Goal: Information Seeking & Learning: Learn about a topic

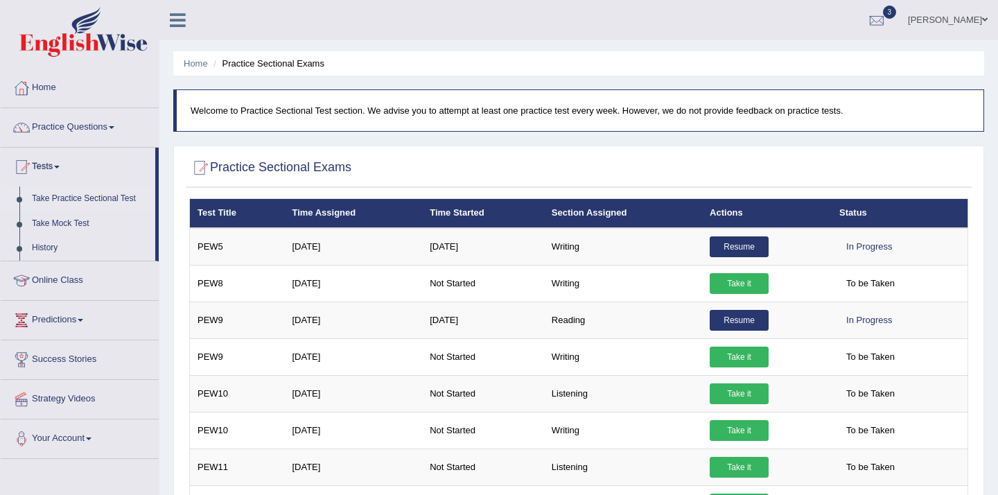
click at [88, 125] on link "Practice Questions" at bounding box center [80, 125] width 158 height 35
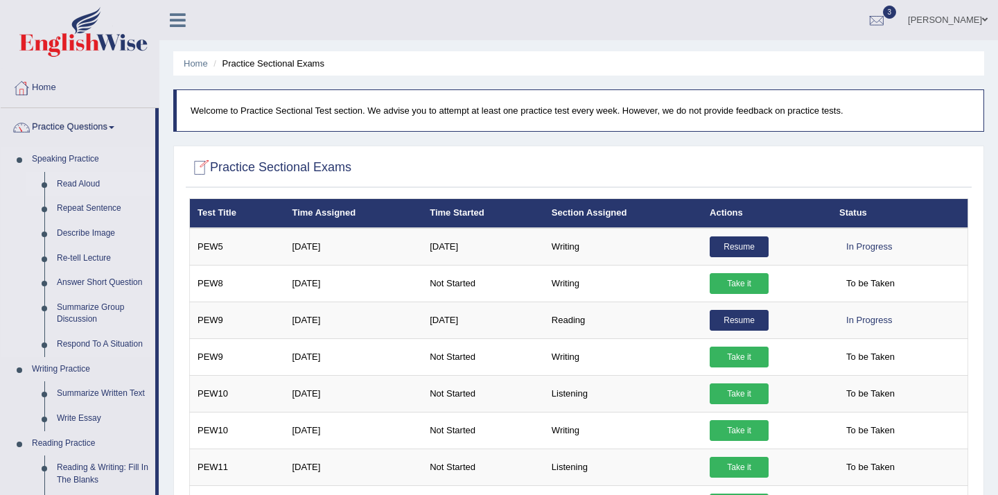
click at [87, 177] on link "Read Aloud" at bounding box center [103, 184] width 105 height 25
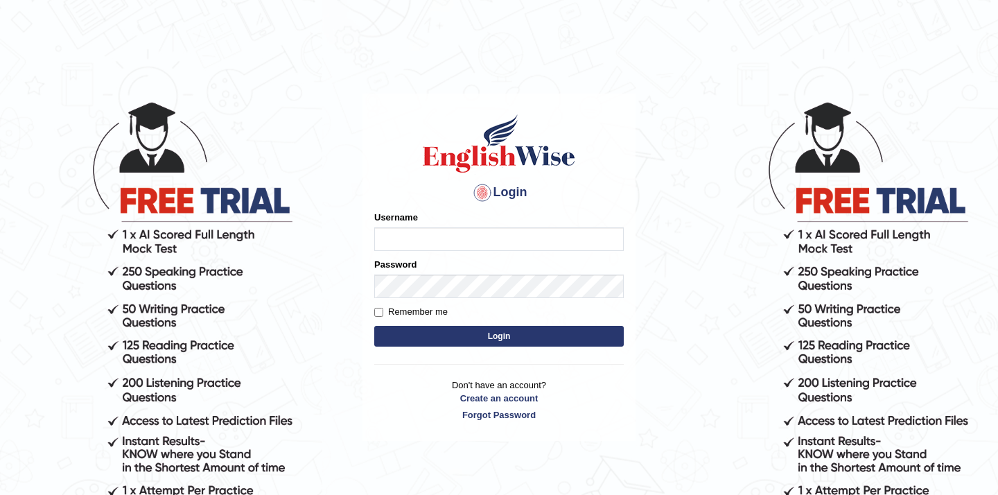
type input "Mahak_a24"
click at [601, 335] on button "Login" at bounding box center [498, 336] width 249 height 21
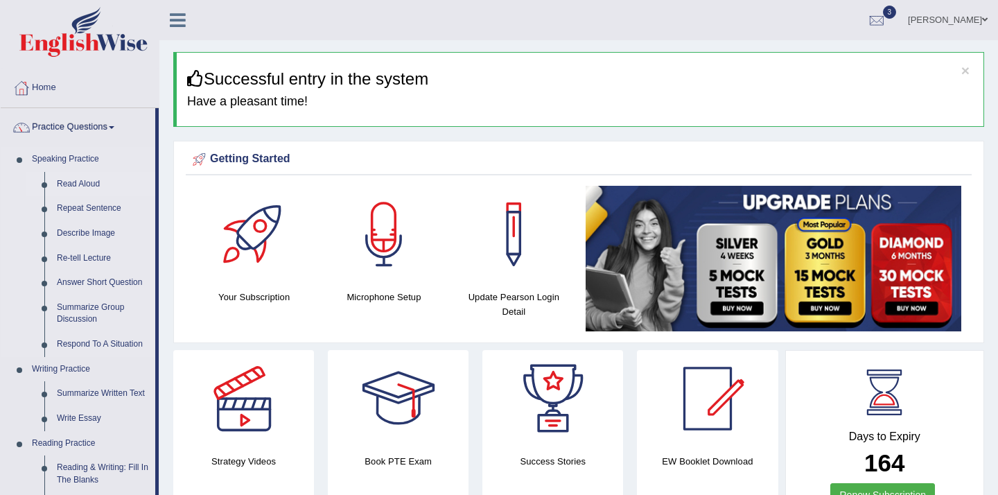
click at [76, 179] on link "Read Aloud" at bounding box center [103, 184] width 105 height 25
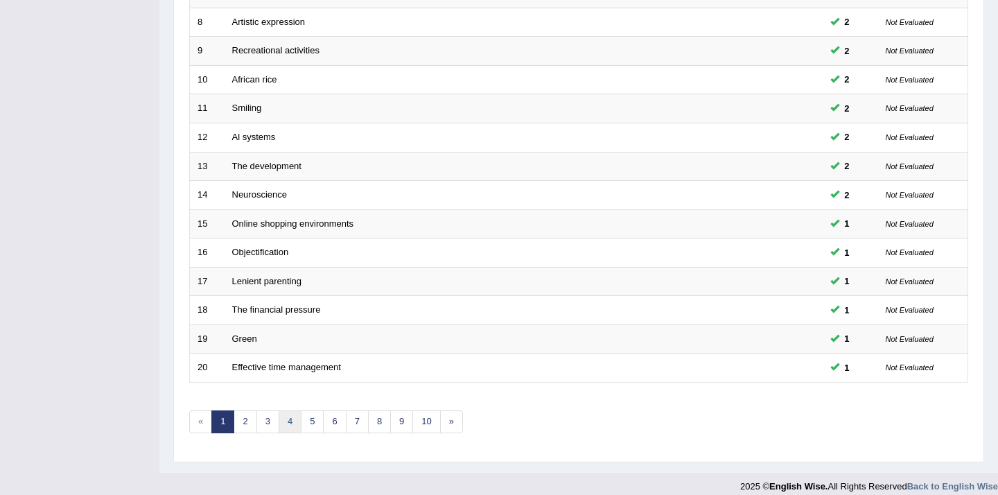
click at [295, 419] on link "4" at bounding box center [290, 421] width 23 height 23
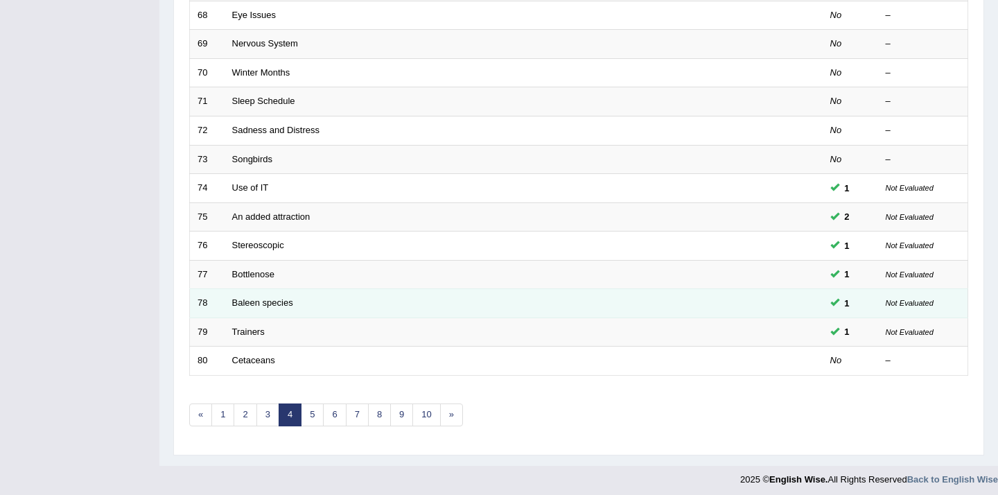
scroll to position [423, 0]
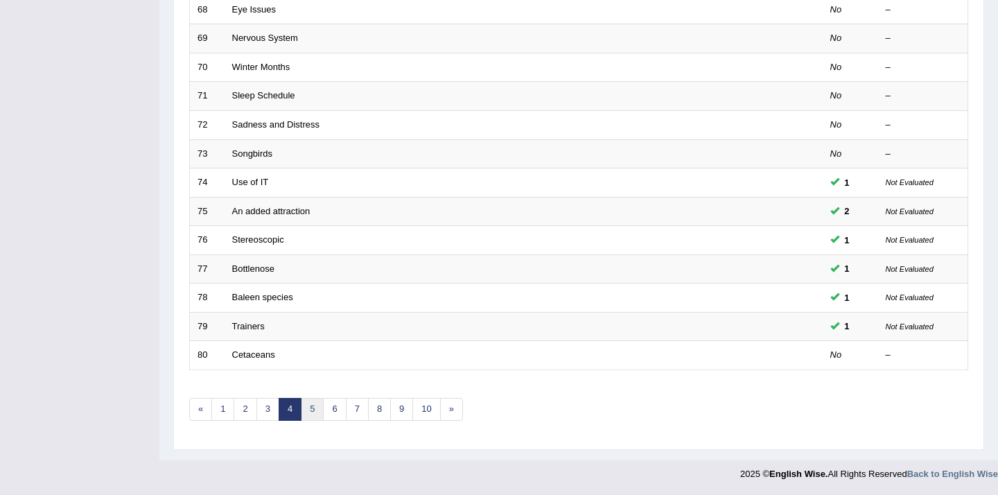
click at [311, 409] on link "5" at bounding box center [312, 409] width 23 height 23
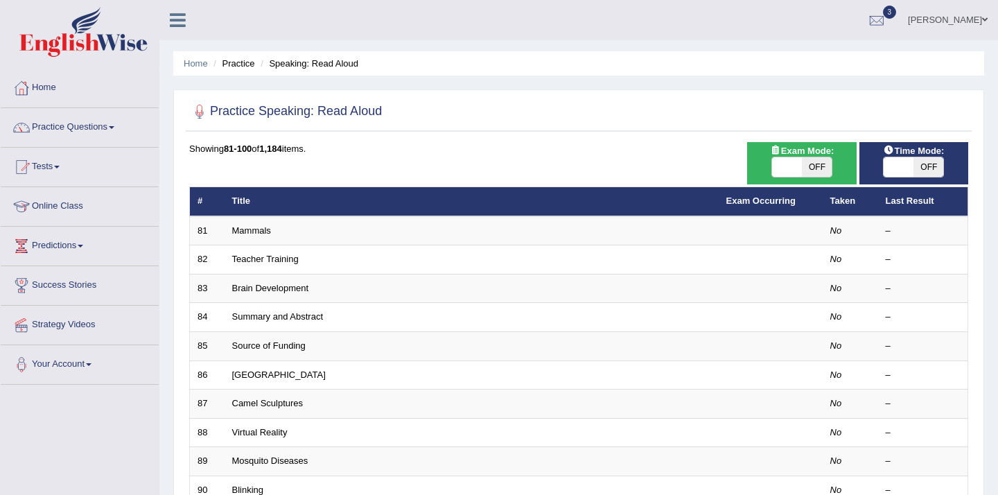
click at [924, 168] on span "OFF" at bounding box center [928, 166] width 30 height 19
checkbox input "true"
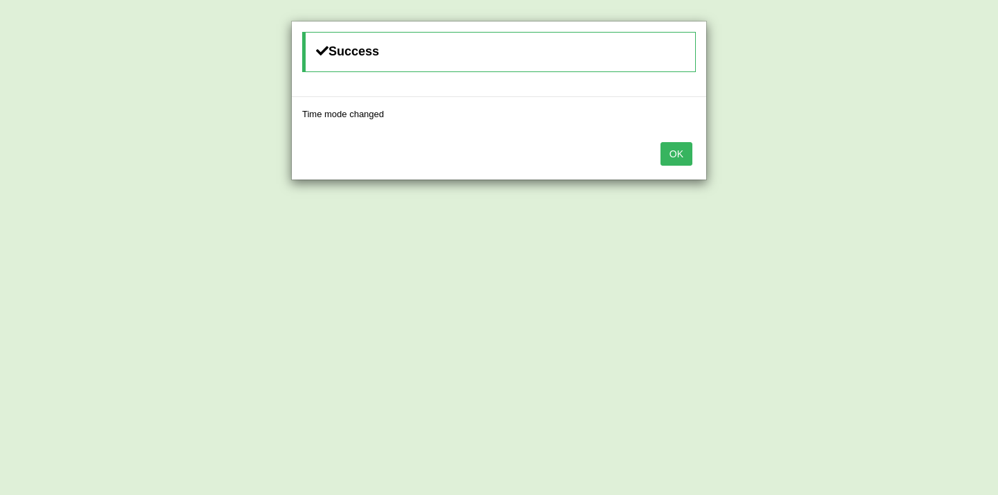
click at [678, 155] on button "OK" at bounding box center [676, 154] width 32 height 24
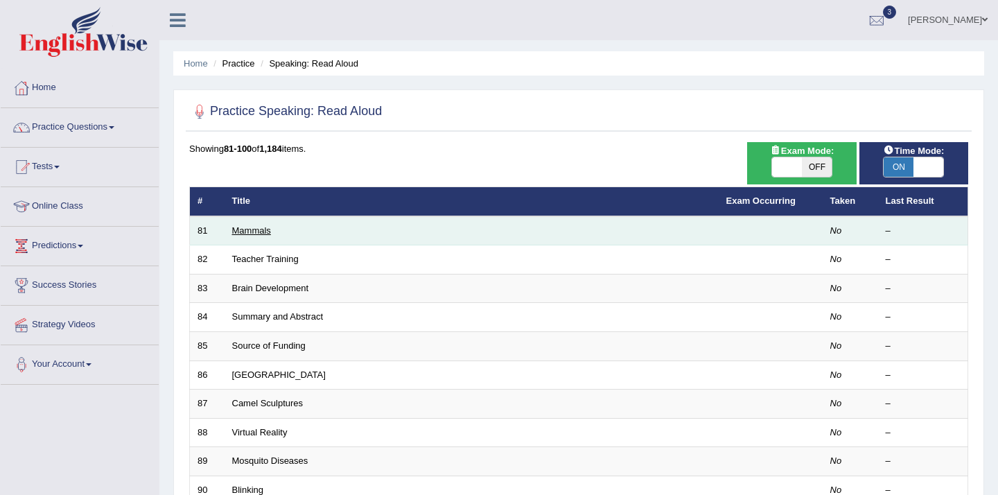
click at [257, 229] on link "Mammals" at bounding box center [251, 230] width 39 height 10
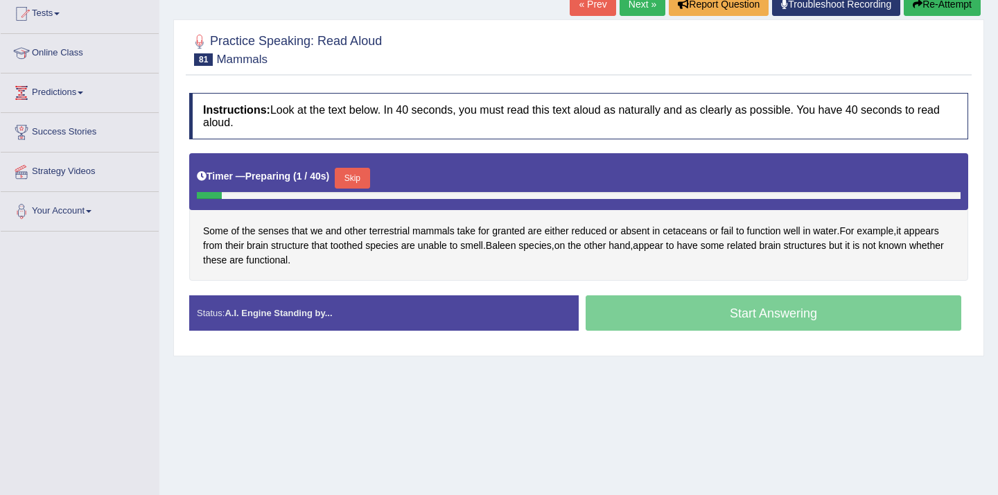
scroll to position [150, 0]
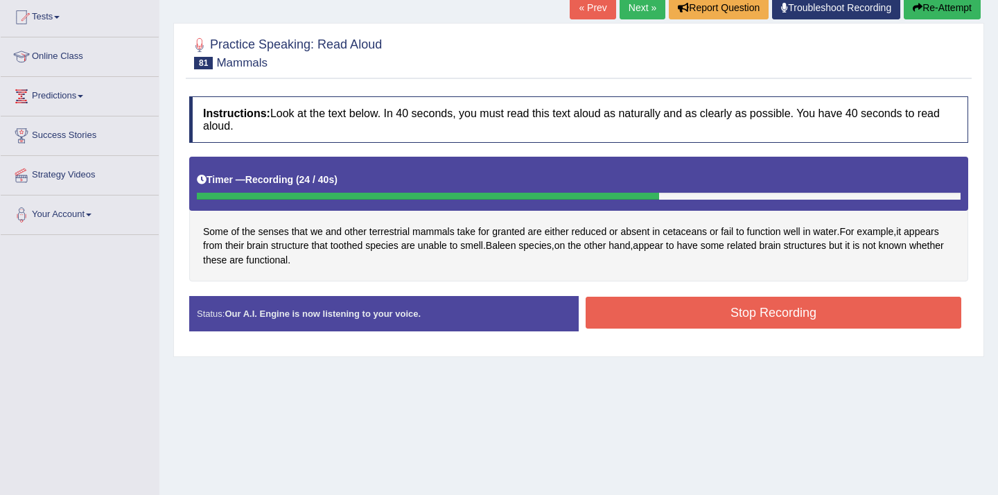
click at [655, 315] on button "Stop Recording" at bounding box center [774, 313] width 376 height 32
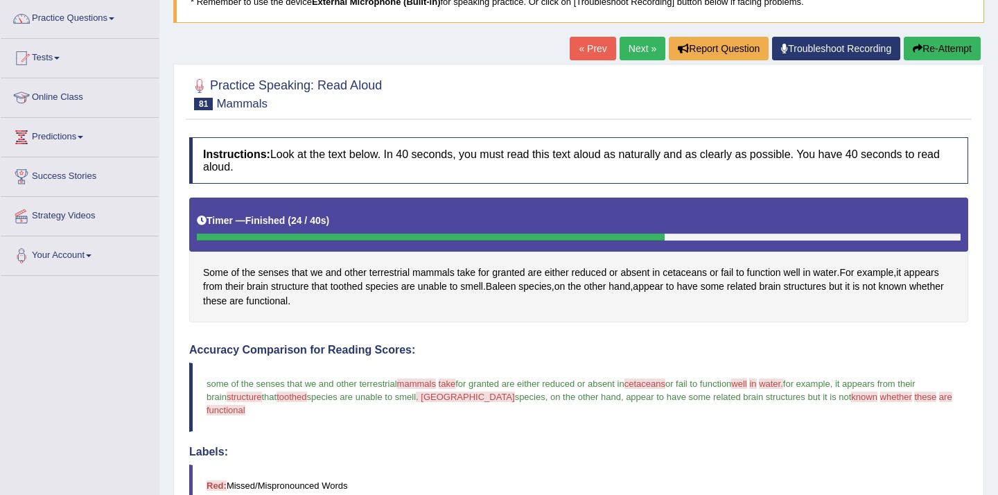
scroll to position [0, 0]
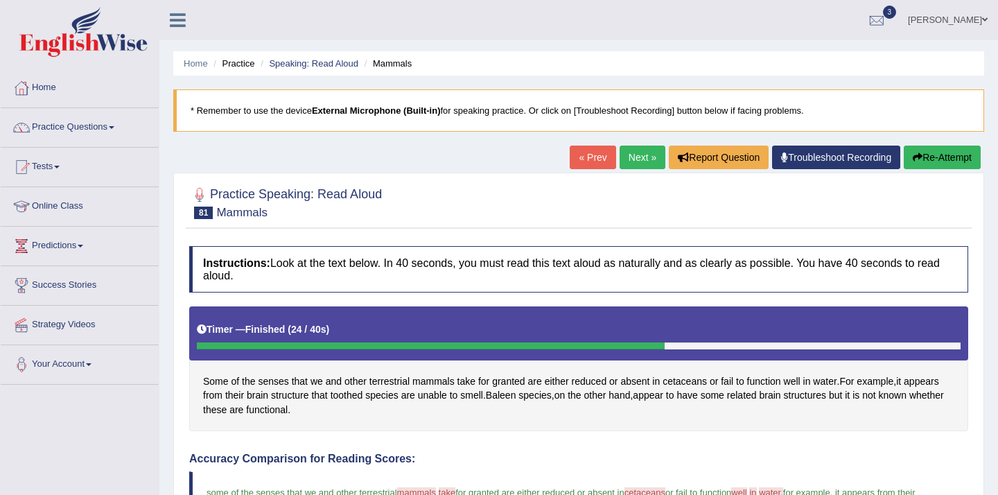
click at [633, 157] on link "Next »" at bounding box center [642, 158] width 46 height 24
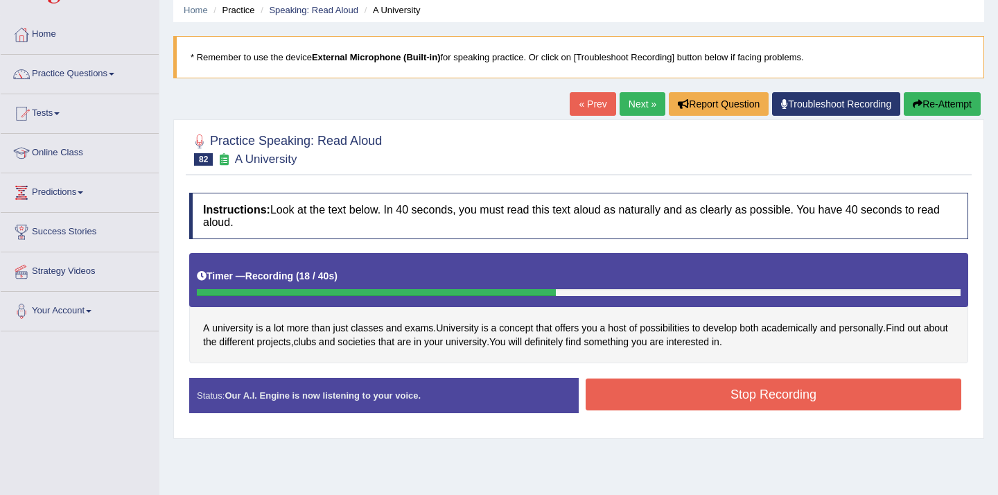
click at [669, 397] on button "Stop Recording" at bounding box center [774, 394] width 376 height 32
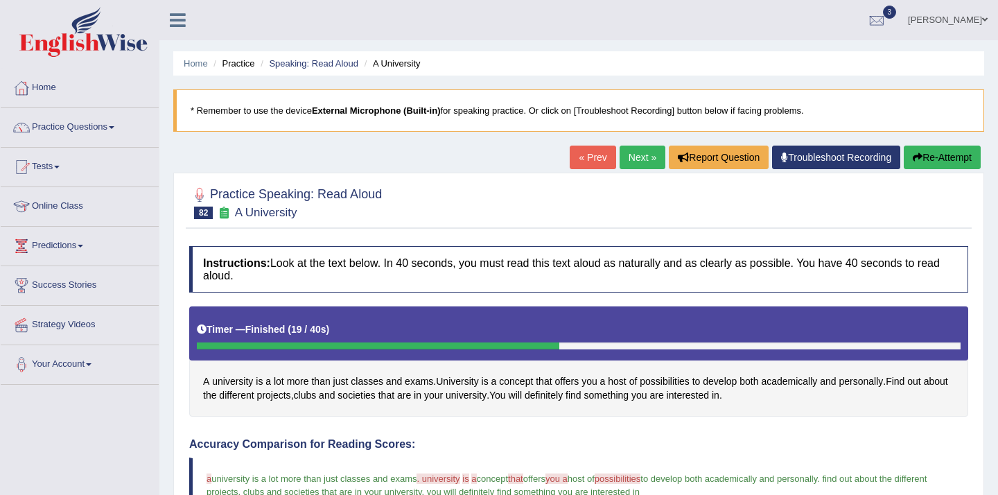
click at [633, 159] on link "Next »" at bounding box center [642, 158] width 46 height 24
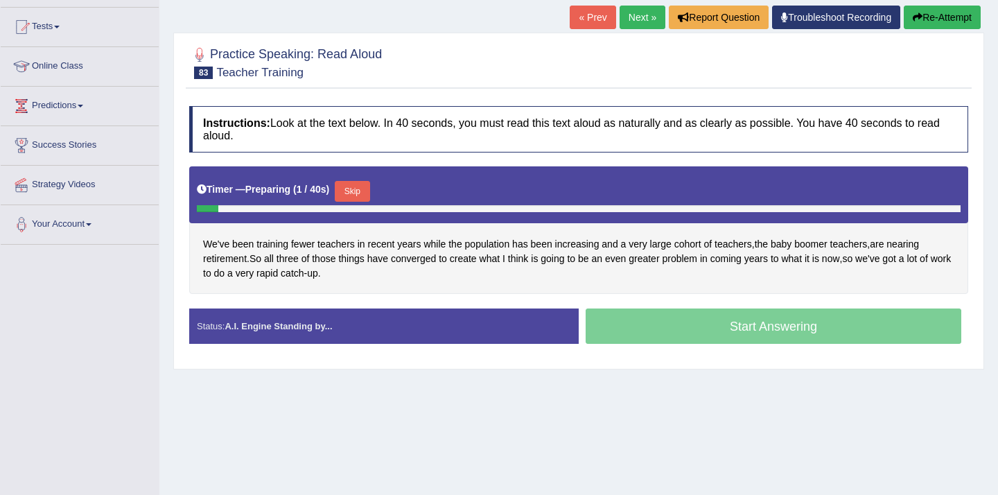
scroll to position [139, 0]
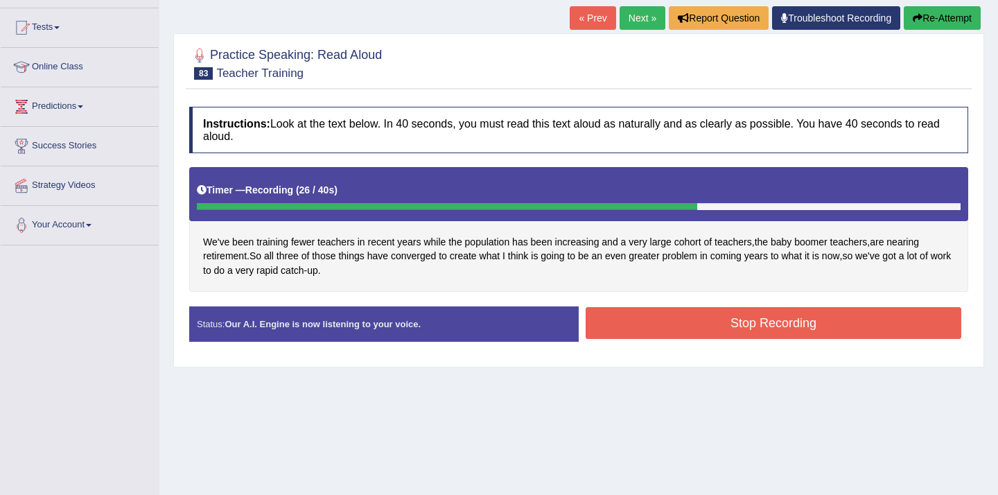
click at [656, 322] on button "Stop Recording" at bounding box center [774, 323] width 376 height 32
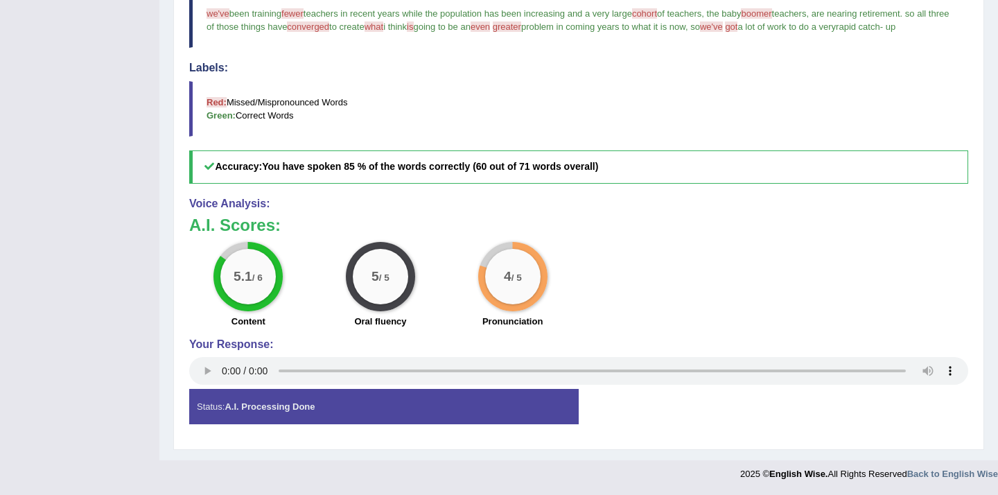
scroll to position [0, 0]
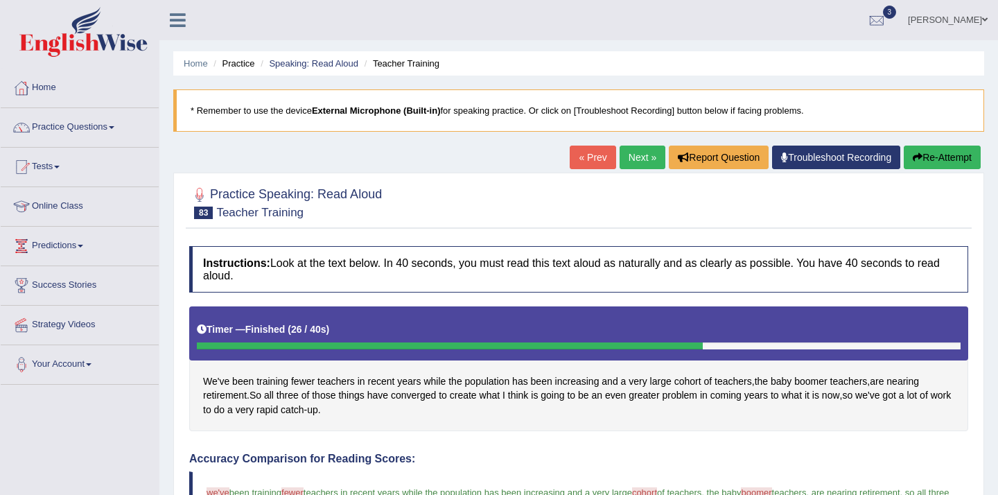
click at [631, 152] on link "Next »" at bounding box center [642, 158] width 46 height 24
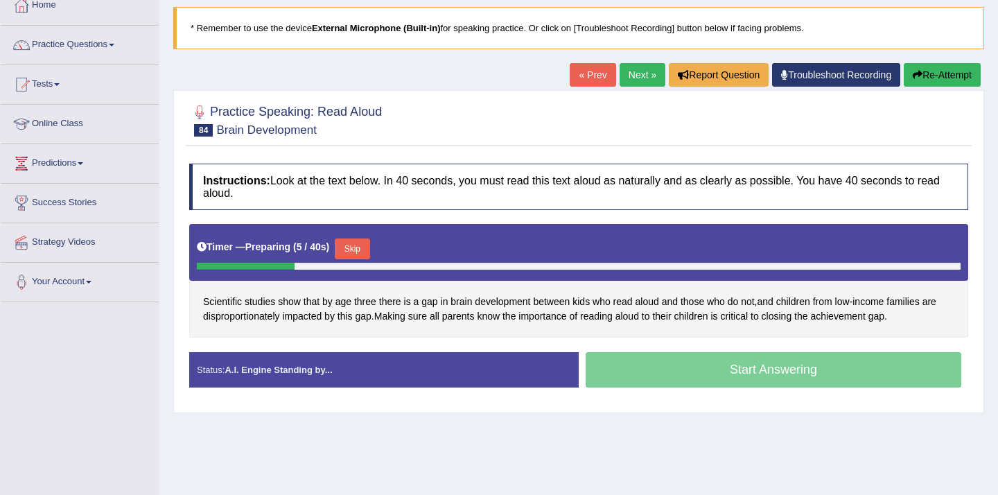
scroll to position [102, 0]
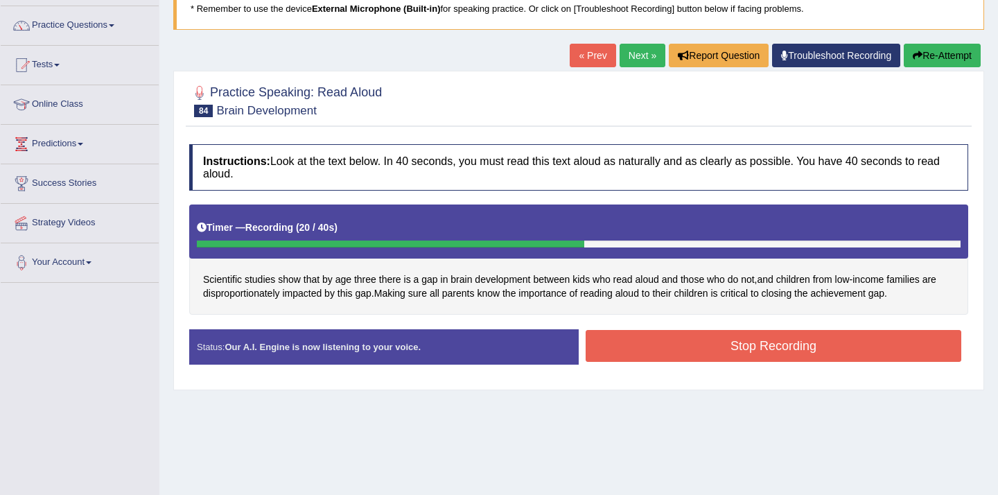
click at [728, 342] on button "Stop Recording" at bounding box center [774, 346] width 376 height 32
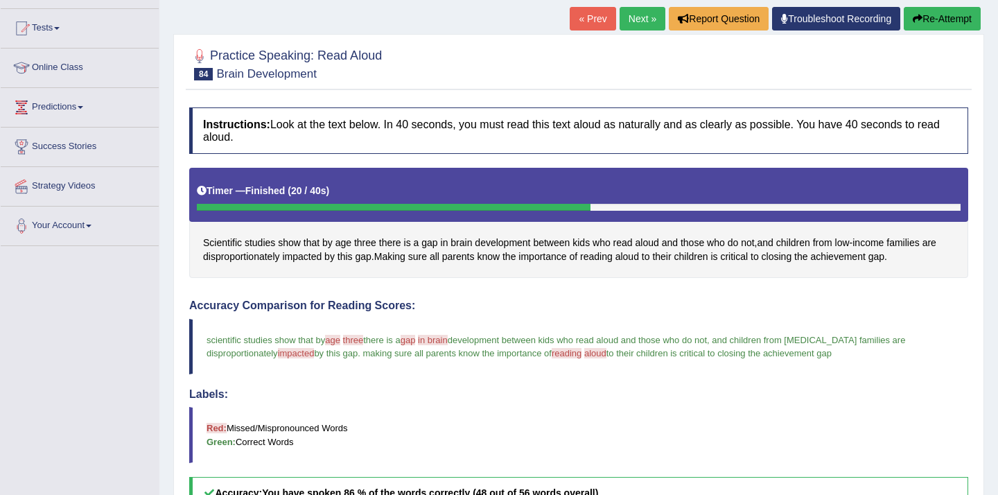
scroll to position [0, 0]
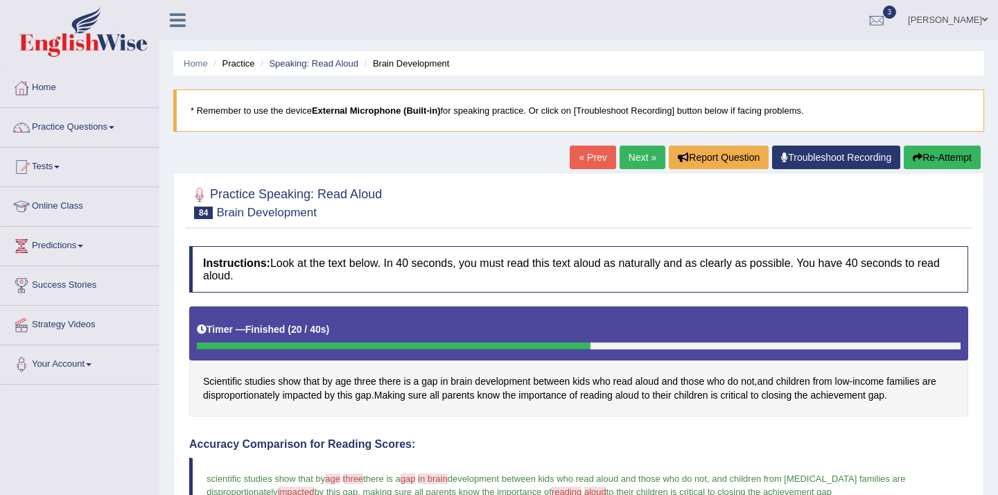
click at [628, 155] on link "Next »" at bounding box center [642, 158] width 46 height 24
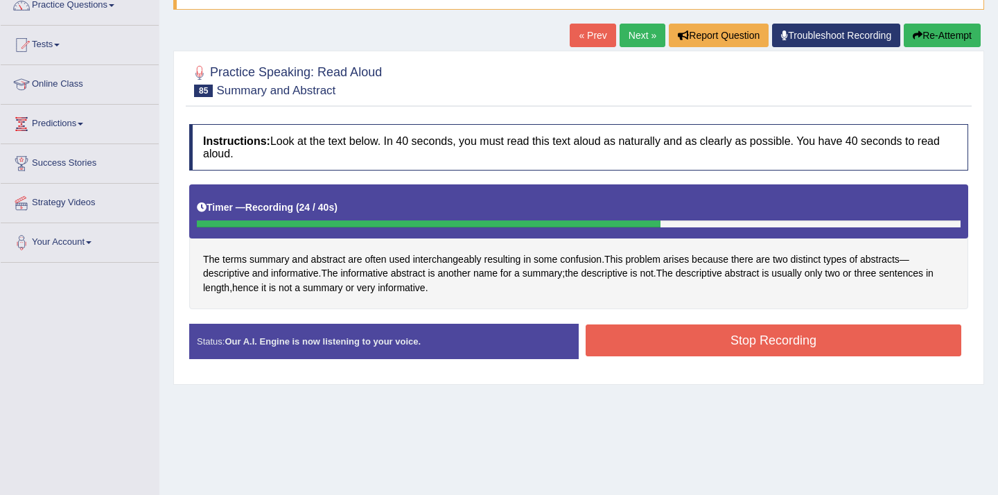
click at [651, 343] on button "Stop Recording" at bounding box center [774, 340] width 376 height 32
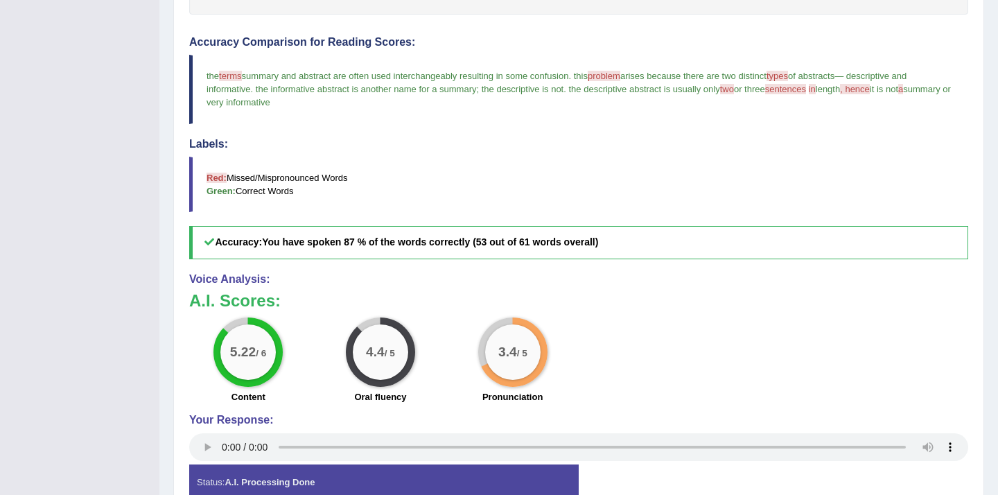
scroll to position [430, 0]
